Goal: Complete application form

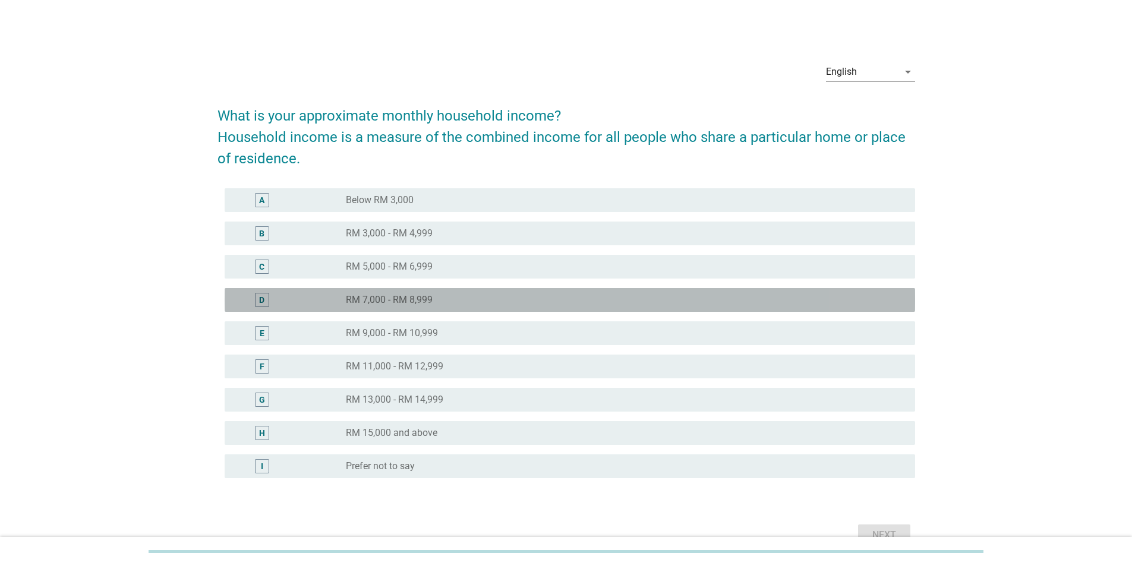
click at [411, 288] on div "D radio_button_unchecked RM 7,000 - RM 8,999" at bounding box center [570, 300] width 691 height 24
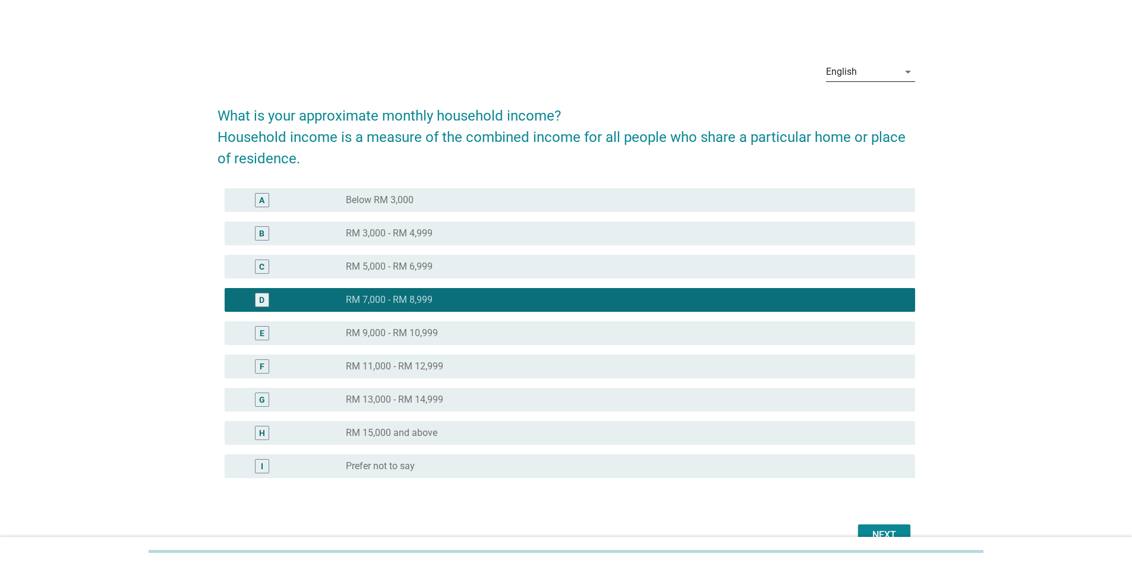
click at [850, 68] on div "English" at bounding box center [841, 72] width 31 height 11
click at [852, 114] on div "Bahasa Melayu" at bounding box center [870, 110] width 70 height 14
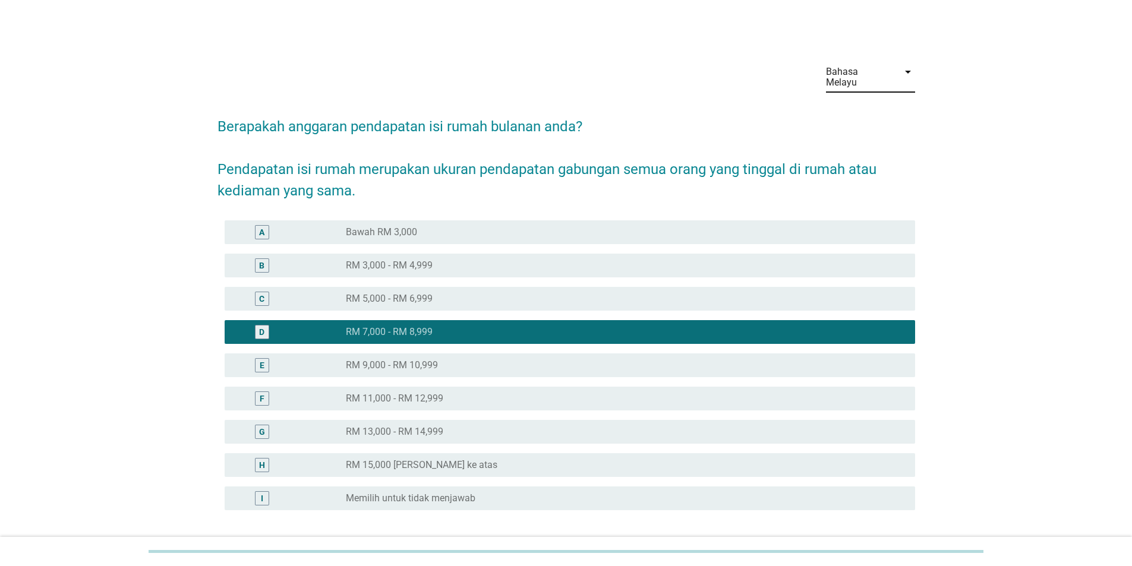
click at [866, 65] on div "Bahasa Melayu" at bounding box center [862, 77] width 73 height 30
click at [876, 137] on div "中文（简体）" at bounding box center [870, 138] width 70 height 14
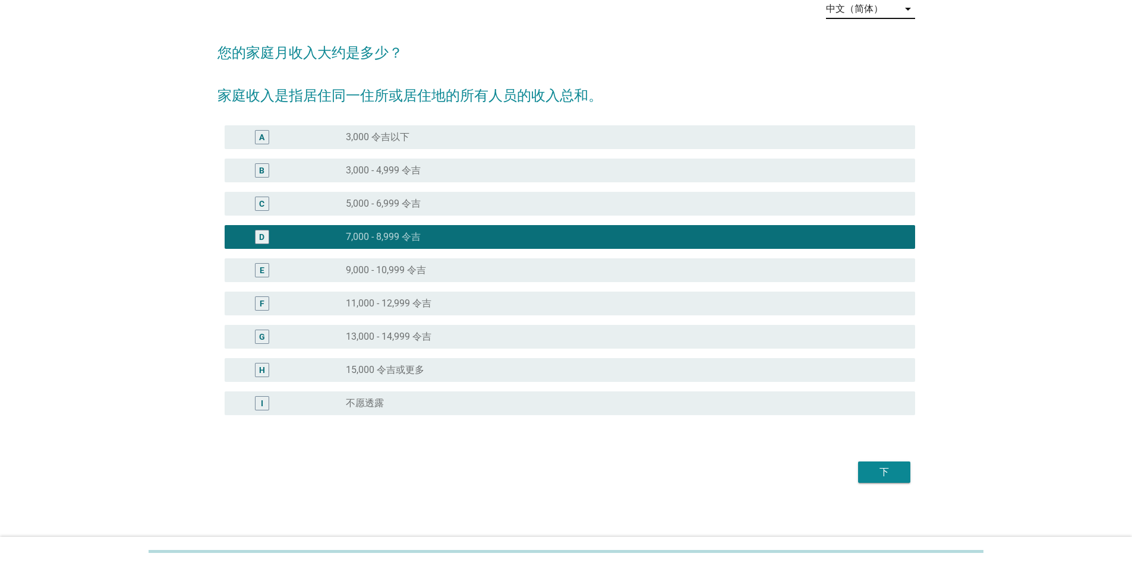
scroll to position [65, 0]
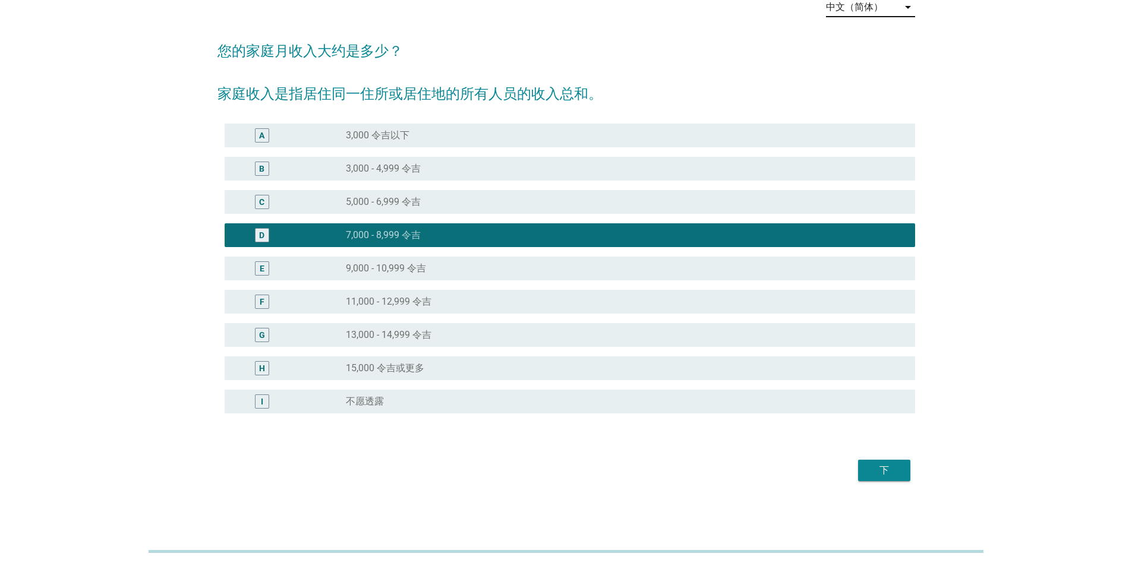
click at [883, 464] on div "下" at bounding box center [884, 471] width 33 height 14
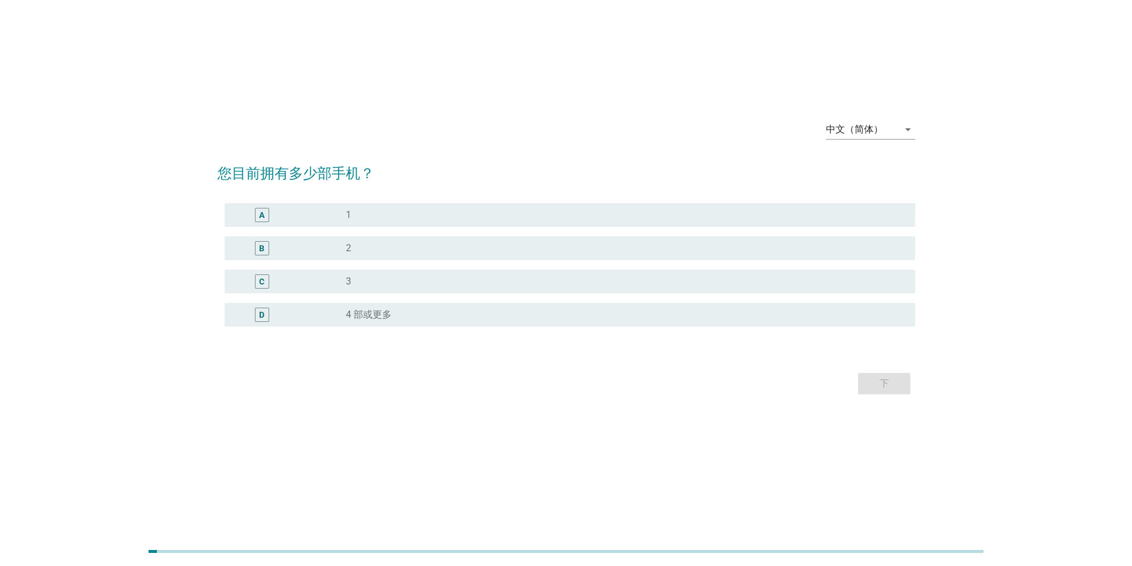
scroll to position [0, 0]
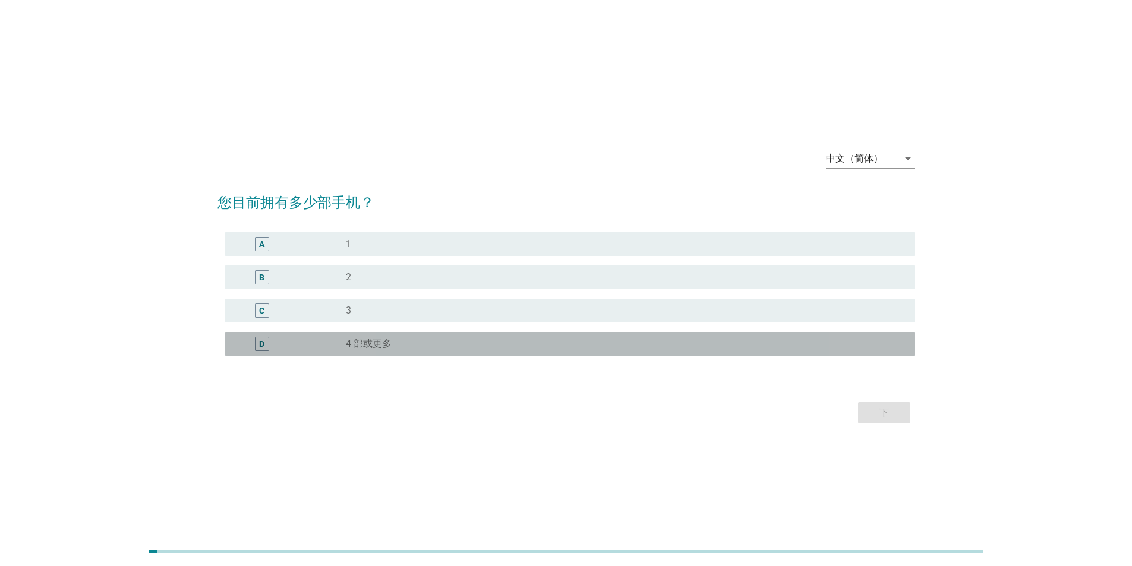
click at [816, 355] on div "D radio_button_unchecked 4 部或更多" at bounding box center [570, 344] width 691 height 24
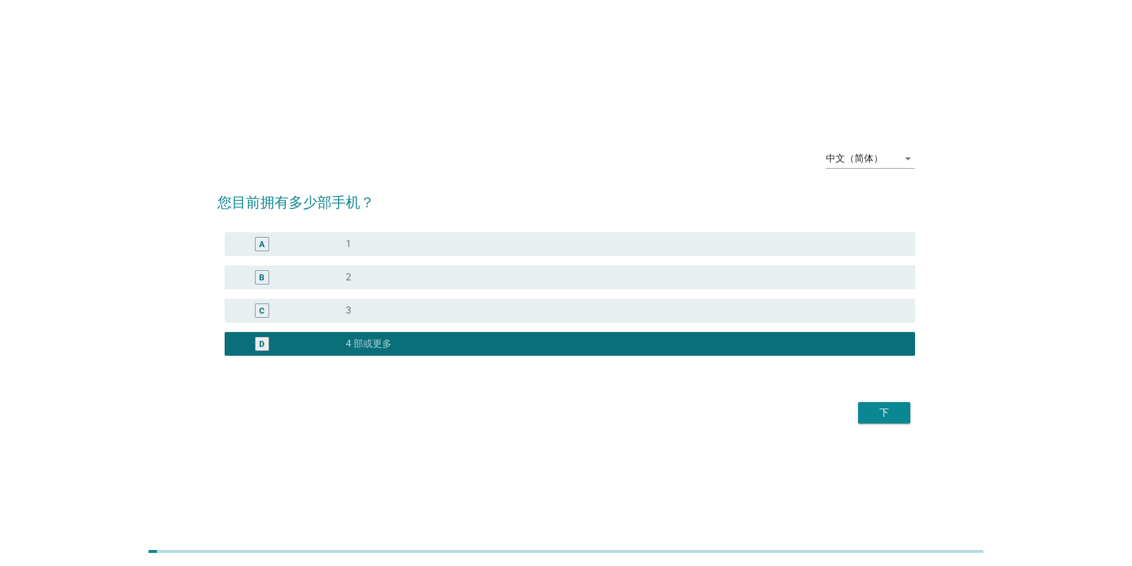
click at [884, 418] on div "下" at bounding box center [884, 413] width 33 height 14
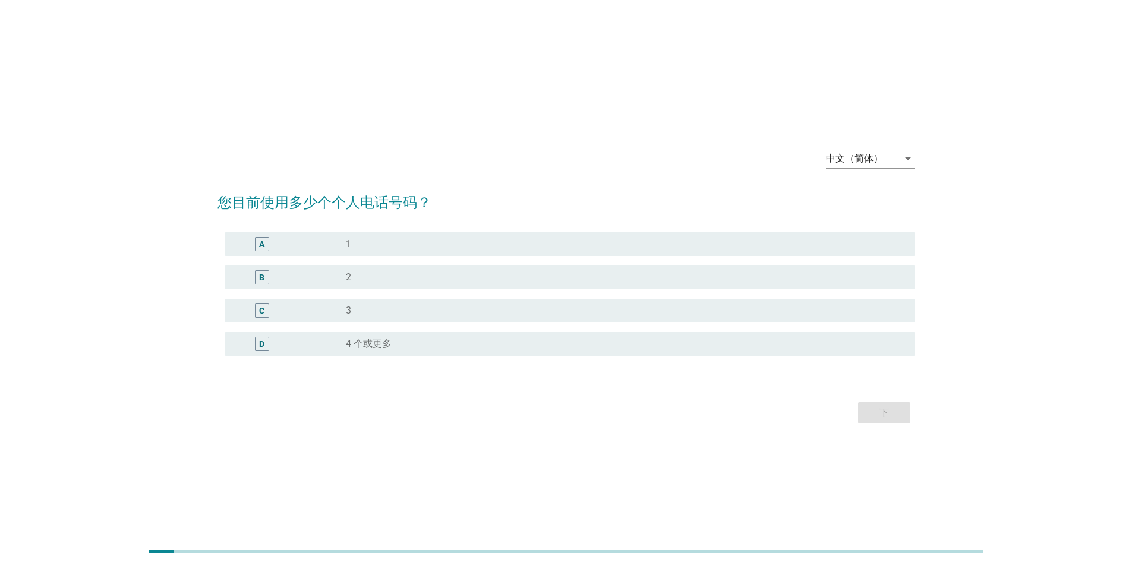
click at [774, 362] on div "A radio_button_unchecked 1 B radio_button_unchecked 2 C radio_button_unchecked …" at bounding box center [567, 301] width 698 height 147
click at [779, 328] on div "D radio_button_unchecked 4 个或更多" at bounding box center [567, 344] width 698 height 33
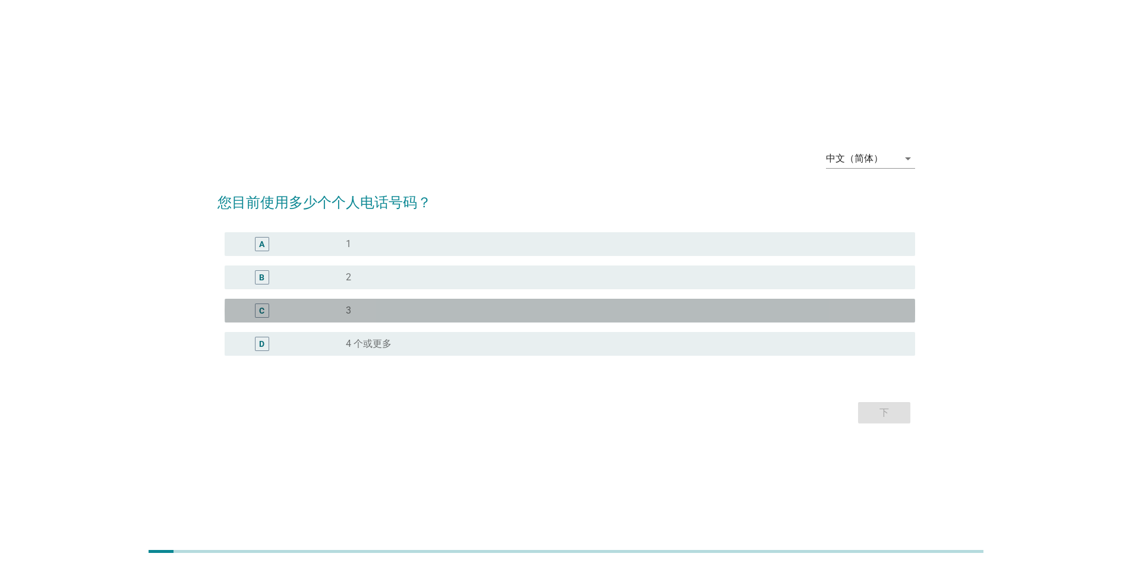
click at [789, 306] on div "radio_button_unchecked 3" at bounding box center [621, 311] width 550 height 12
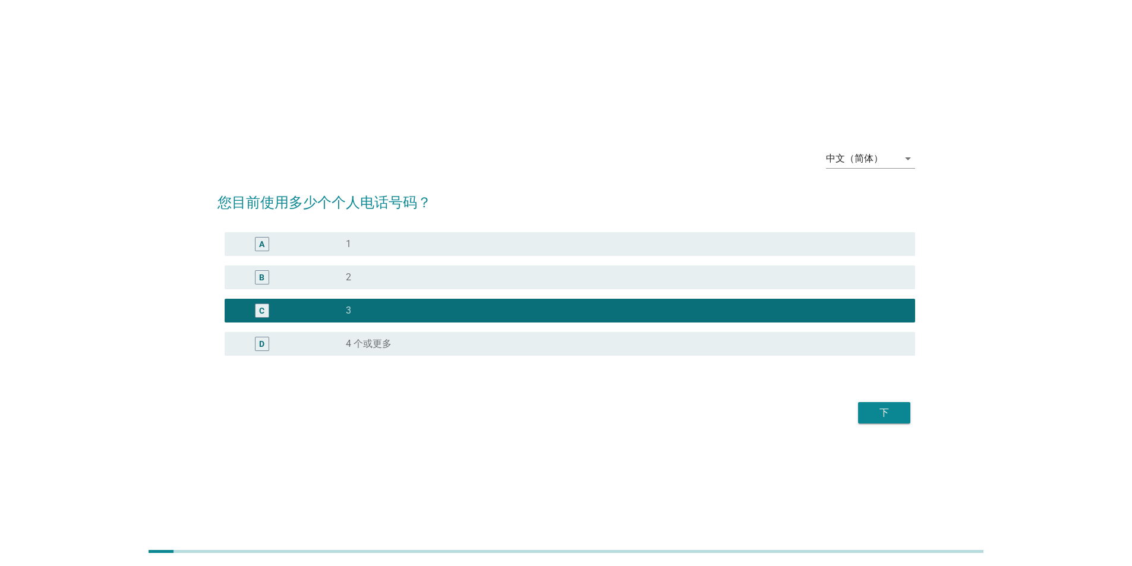
click at [894, 404] on button "下" at bounding box center [884, 412] width 52 height 21
click at [861, 159] on div "中文（简体）" at bounding box center [854, 158] width 57 height 11
click at [859, 197] on div "Bahasa Melayu" at bounding box center [870, 197] width 70 height 14
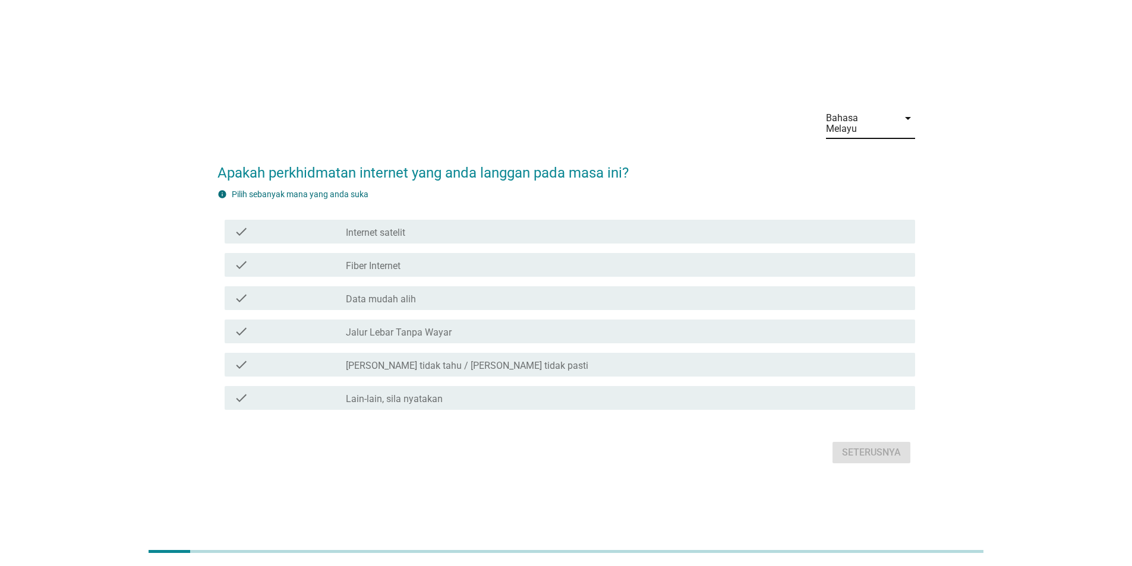
click at [746, 342] on div "check check_box_outline_blank Jalur Lebar Tanpa Wayar" at bounding box center [567, 331] width 698 height 33
click at [796, 320] on div "check check_box_outline_blank Jalur Lebar Tanpa Wayar" at bounding box center [570, 332] width 691 height 24
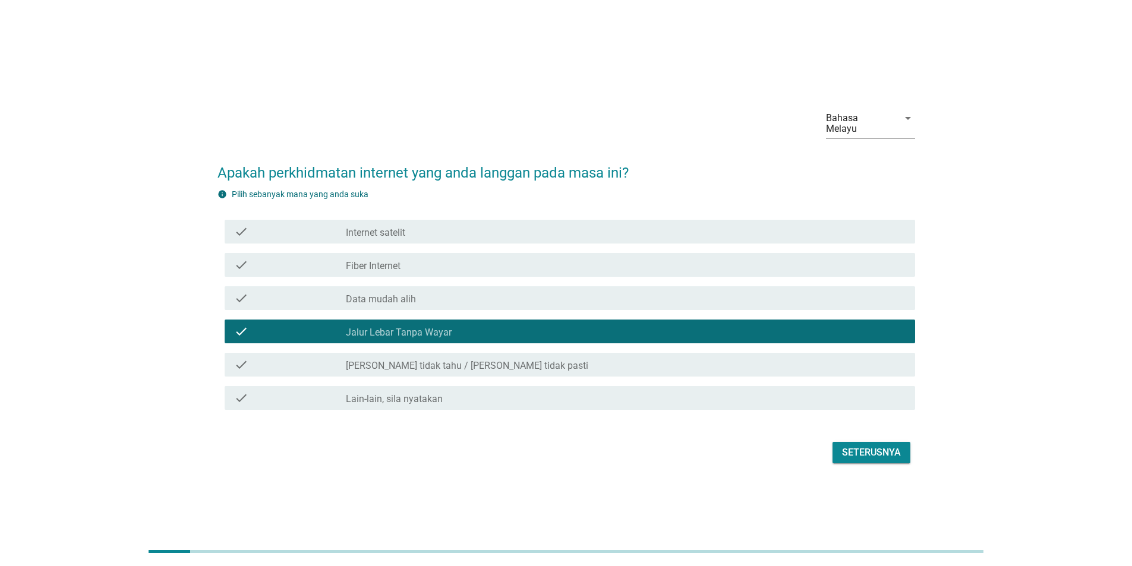
click at [860, 450] on div "Seterusnya" at bounding box center [871, 453] width 59 height 14
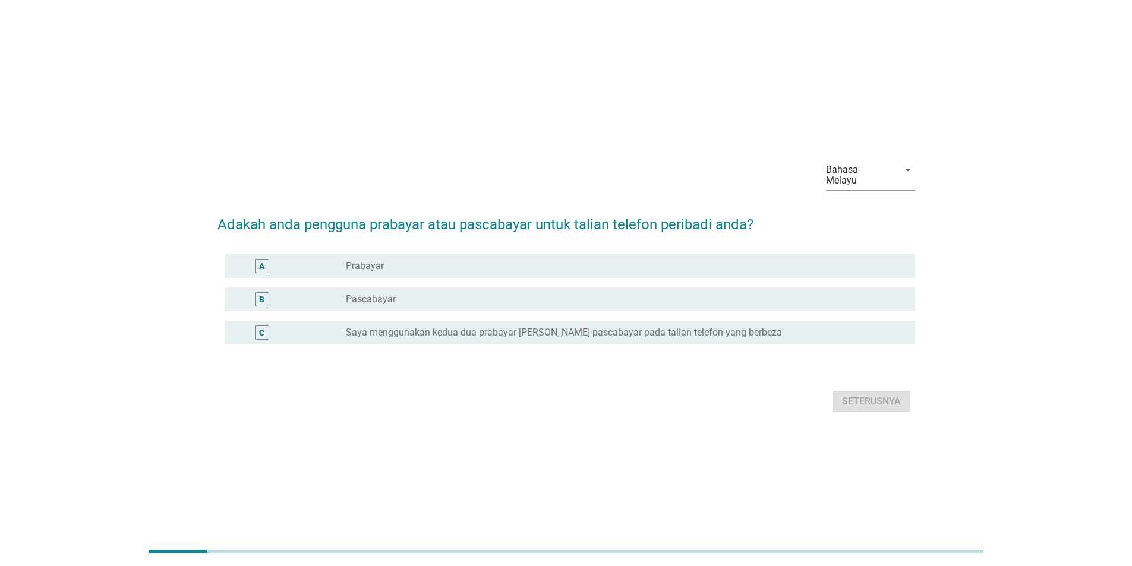
click at [761, 305] on div "B radio_button_unchecked Pascabayar" at bounding box center [570, 300] width 691 height 24
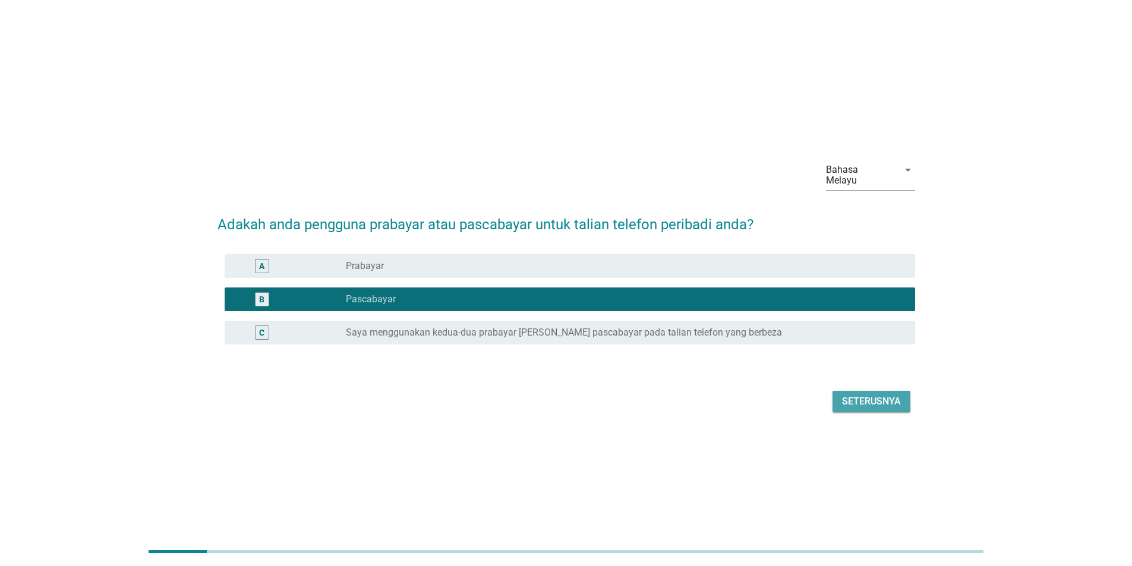
click at [865, 402] on div "Seterusnya" at bounding box center [871, 402] width 59 height 14
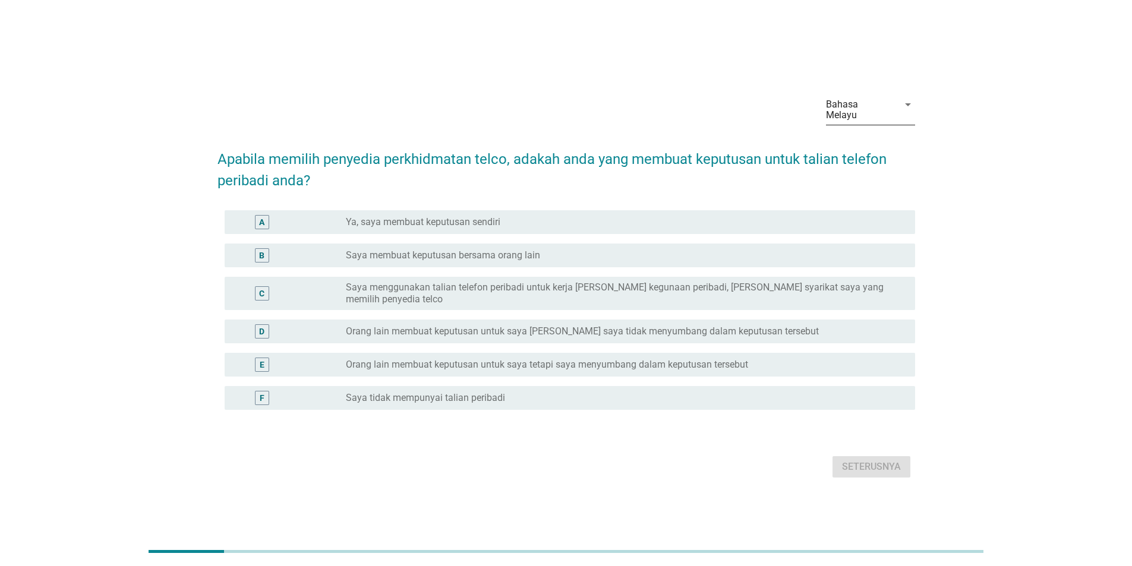
click at [897, 111] on div "Bahasa Melayu" at bounding box center [862, 110] width 73 height 30
click at [881, 189] on div "中文（简体）" at bounding box center [870, 181] width 70 height 29
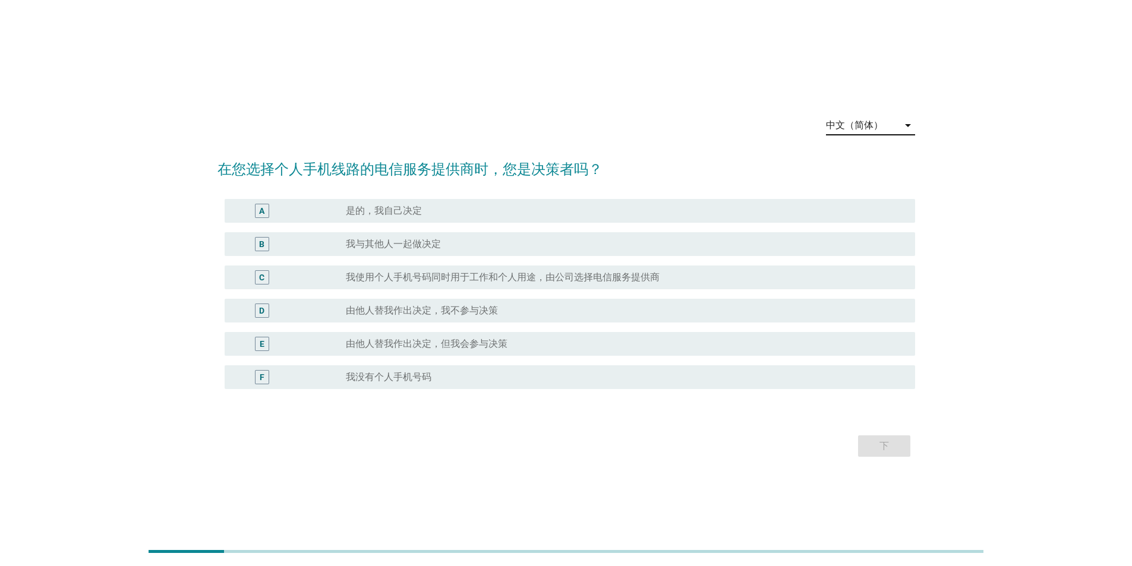
click at [1022, 213] on div "中文（简体） arrow_drop_down 在您选择个人手机线路的电信服务提供商时，您是决策者吗？ A radio_button_unchecked 是的，…" at bounding box center [566, 283] width 1075 height 373
